Goal: Task Accomplishment & Management: Manage account settings

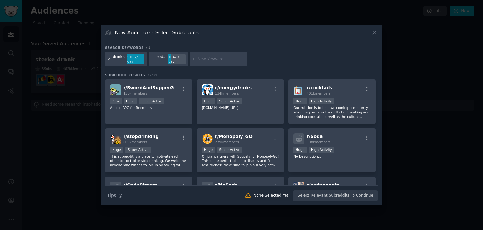
click at [108, 58] on icon at bounding box center [108, 58] width 3 height 3
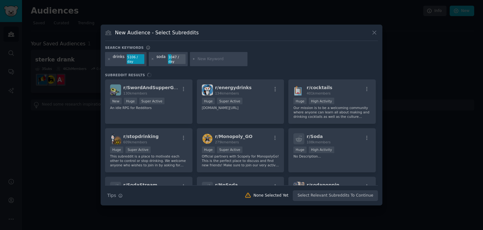
click at [154, 59] on div "soda 1047 / day" at bounding box center [168, 59] width 39 height 14
click at [153, 59] on div "soda 1047 / day" at bounding box center [168, 59] width 39 height 14
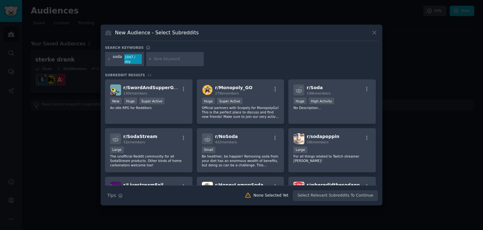
click at [149, 58] on div "soda 1047 / day" at bounding box center [241, 60] width 273 height 17
click at [108, 59] on icon at bounding box center [108, 58] width 3 height 3
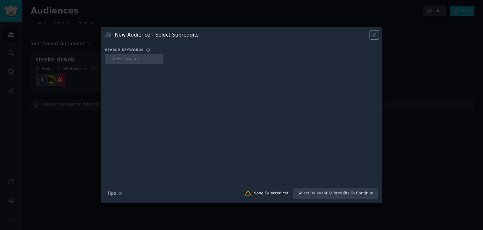
click at [376, 32] on icon at bounding box center [374, 34] width 7 height 7
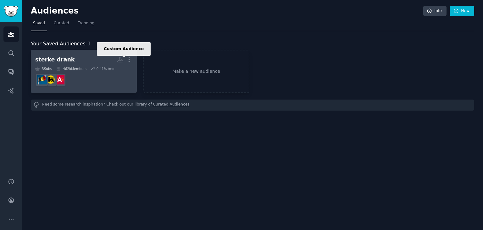
click at [120, 58] on icon at bounding box center [120, 59] width 7 height 7
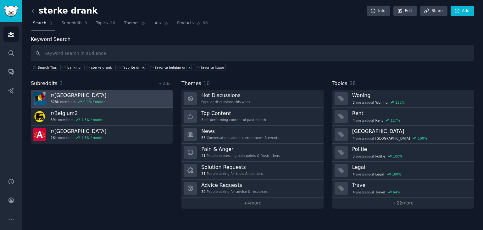
click at [160, 97] on link "r/ belgium 378k members 0.2 % / month" at bounding box center [102, 99] width 142 height 18
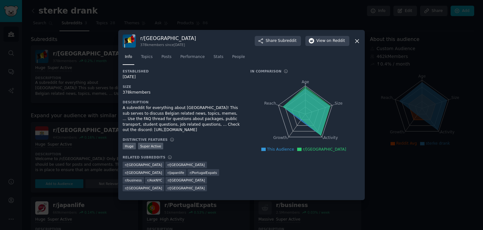
click at [355, 40] on icon at bounding box center [357, 41] width 7 height 7
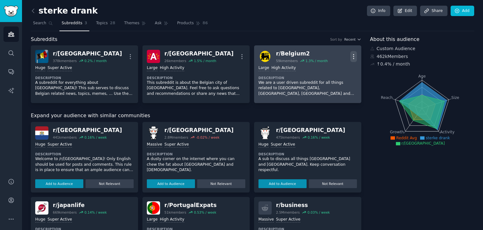
drag, startPoint x: 289, startPoint y: 83, endPoint x: 350, endPoint y: 54, distance: 67.0
click at [350, 54] on icon "button" at bounding box center [353, 56] width 7 height 7
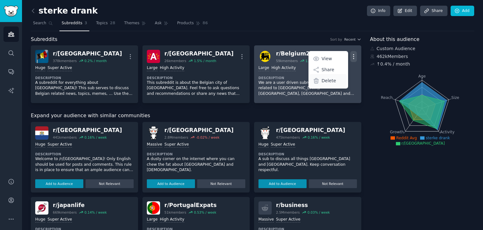
click at [328, 86] on div "Delete" at bounding box center [328, 80] width 37 height 13
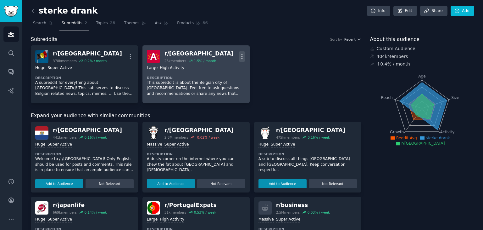
click at [239, 54] on icon "button" at bounding box center [242, 56] width 7 height 7
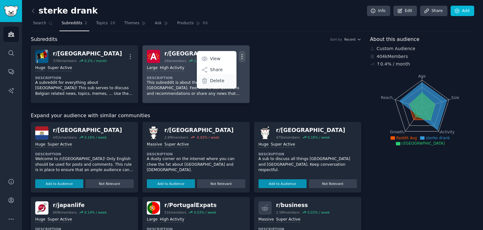
click at [216, 79] on p "Delete" at bounding box center [217, 80] width 14 height 7
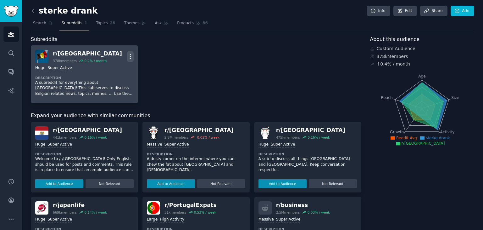
click at [129, 56] on icon "button" at bounding box center [130, 56] width 7 height 7
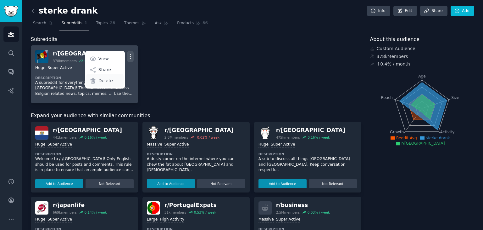
click at [104, 80] on p "Delete" at bounding box center [105, 80] width 14 height 7
